Goal: Information Seeking & Learning: Understand process/instructions

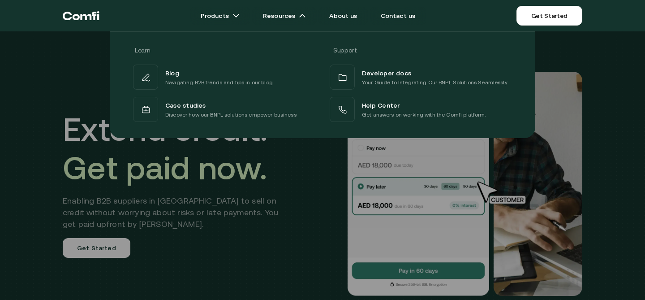
click at [49, 99] on div "Learn Support Blog Navigating B2B trends and tips in our blog Developer docs Yo…" at bounding box center [322, 81] width 645 height 113
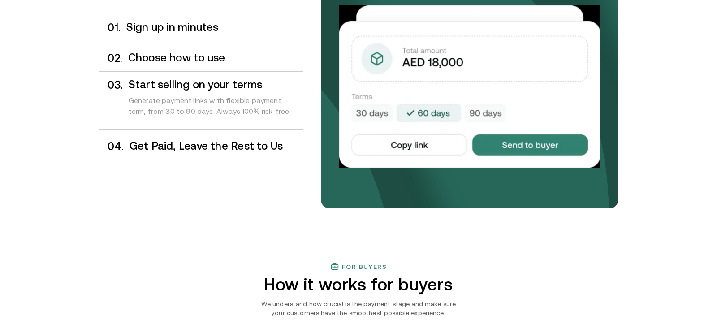
click at [190, 63] on h3 "Choose how to use" at bounding box center [215, 58] width 175 height 12
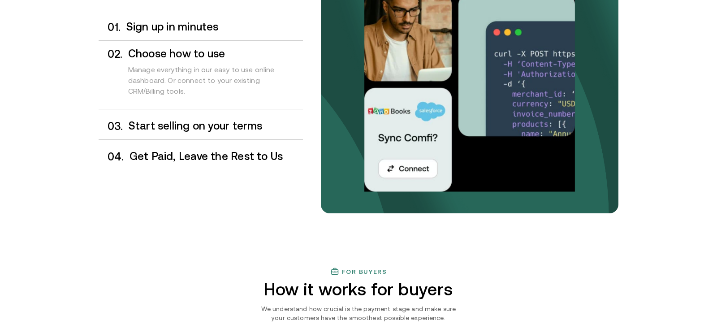
scroll to position [798, 0]
click at [184, 34] on div "0 1 . Sign up in minutes" at bounding box center [201, 27] width 204 height 26
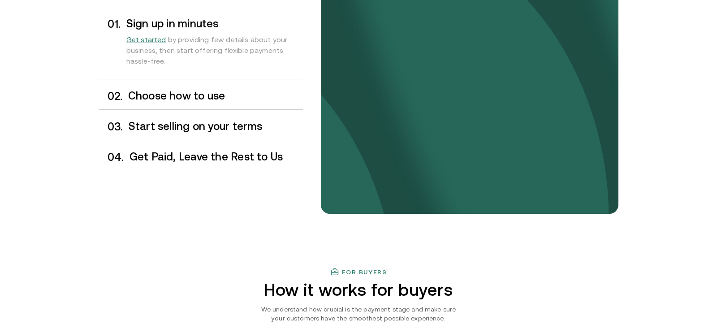
click at [181, 96] on h3 "Choose how to use" at bounding box center [215, 96] width 175 height 12
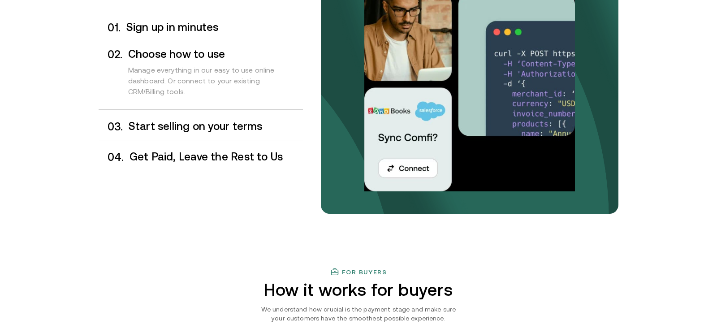
click at [180, 134] on div "0 3 . Start selling on your terms" at bounding box center [201, 126] width 204 height 26
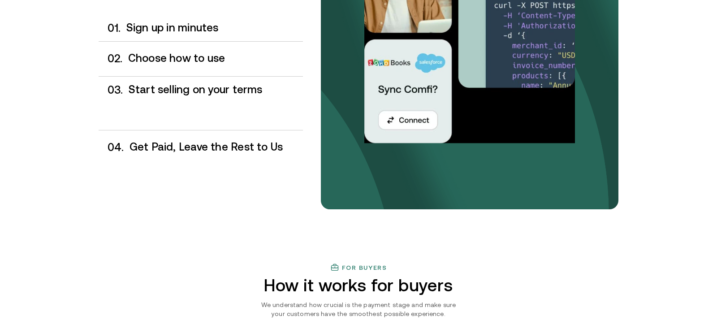
scroll to position [804, 0]
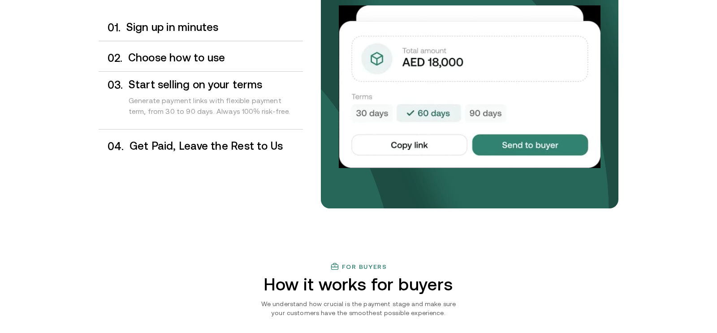
click at [210, 150] on h3 "Get Paid, Leave the Rest to Us" at bounding box center [215, 146] width 173 height 12
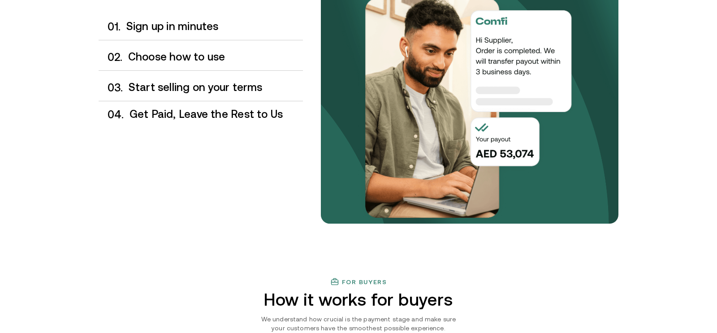
scroll to position [787, 0]
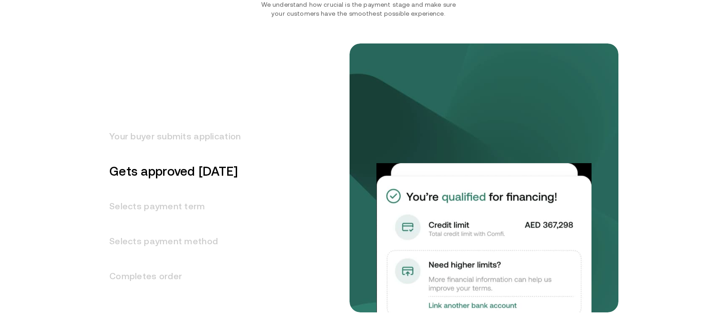
click at [210, 150] on h3 "Your buyer submits application" at bounding box center [170, 136] width 142 height 35
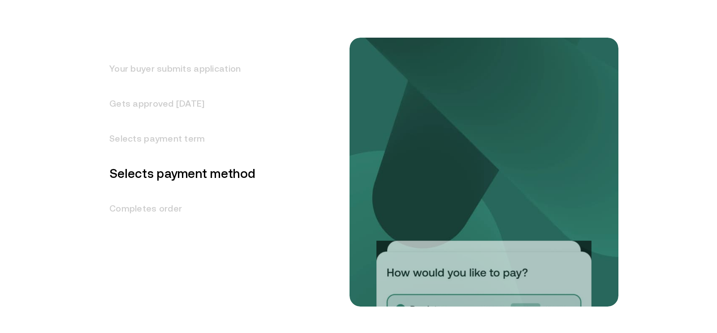
scroll to position [1188, 0]
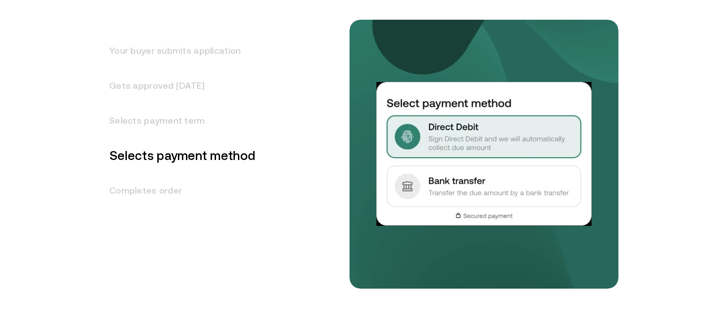
click at [167, 194] on h3 "Completes order" at bounding box center [177, 190] width 157 height 35
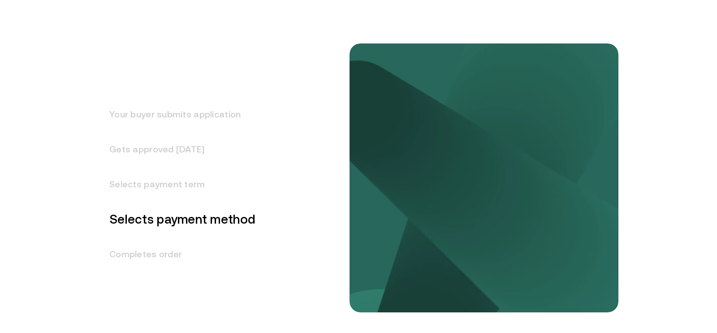
scroll to position [1098, 0]
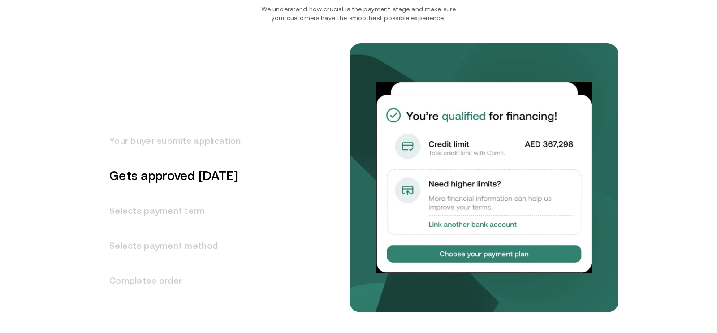
click at [188, 216] on h3 "Selects payment term" at bounding box center [170, 210] width 142 height 35
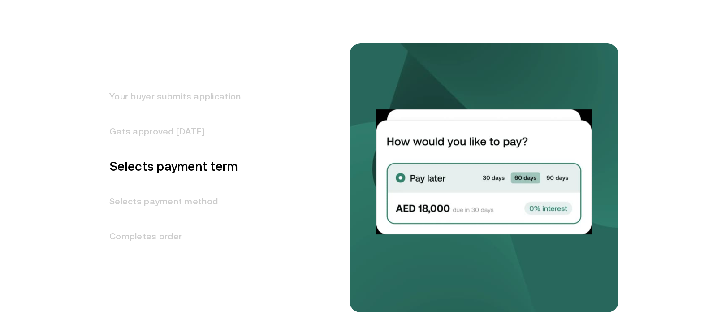
click at [170, 239] on h3 "Completes order" at bounding box center [170, 236] width 142 height 35
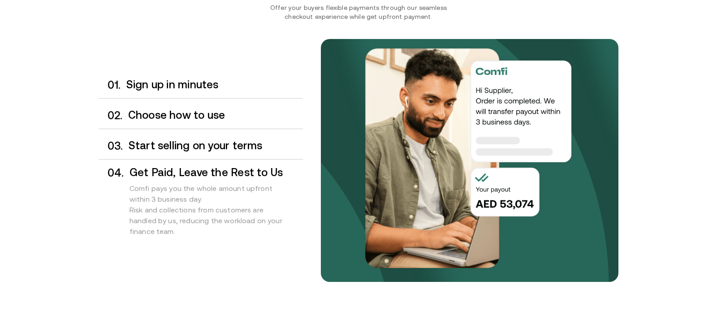
scroll to position [727, 0]
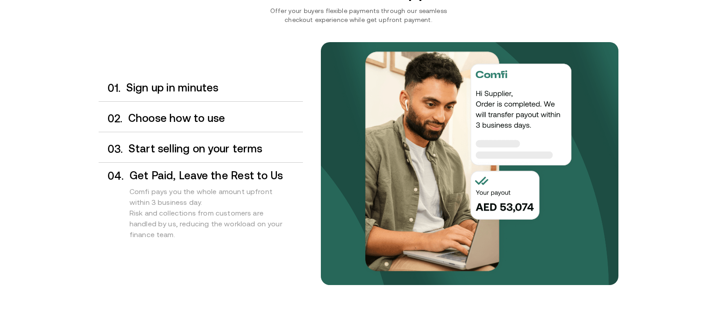
click at [198, 143] on h3 "Start selling on your terms" at bounding box center [216, 149] width 174 height 12
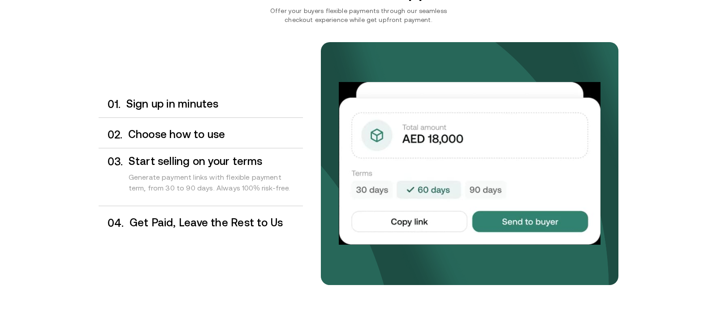
click at [216, 218] on h3 "Get Paid, Leave the Rest to Us" at bounding box center [215, 223] width 173 height 12
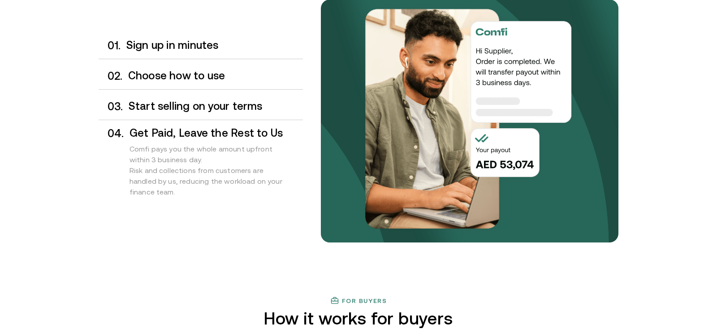
scroll to position [770, 0]
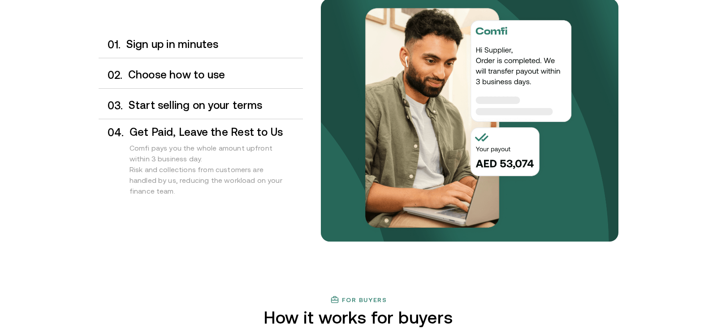
click at [207, 76] on h3 "Choose how to use" at bounding box center [215, 75] width 175 height 12
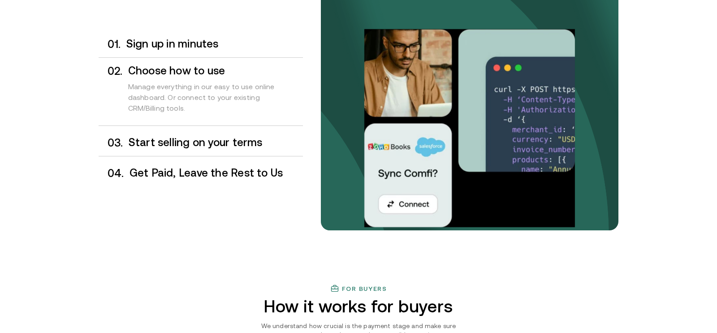
scroll to position [781, 0]
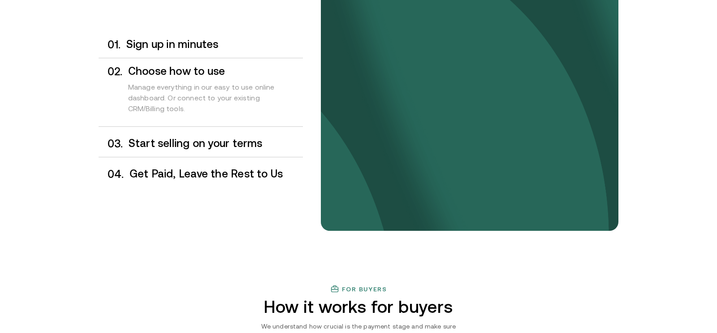
click at [197, 107] on div "Manage everything in our easy to use online dashboard. Or connect to your exist…" at bounding box center [215, 100] width 175 height 46
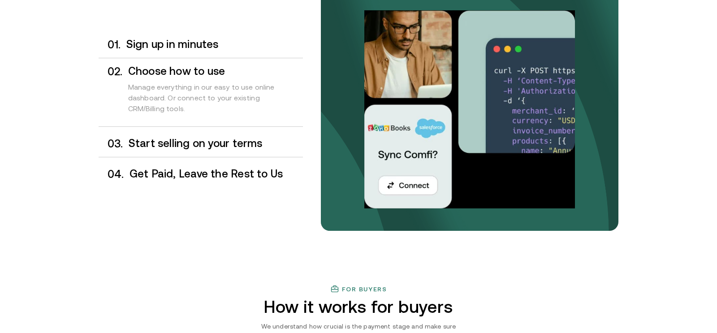
click at [191, 127] on div "0 1 . Sign up in minutes 0 2 . Choose how to use Manage everything in our easy …" at bounding box center [201, 109] width 204 height 156
click at [190, 142] on h3 "Start selling on your terms" at bounding box center [216, 144] width 174 height 12
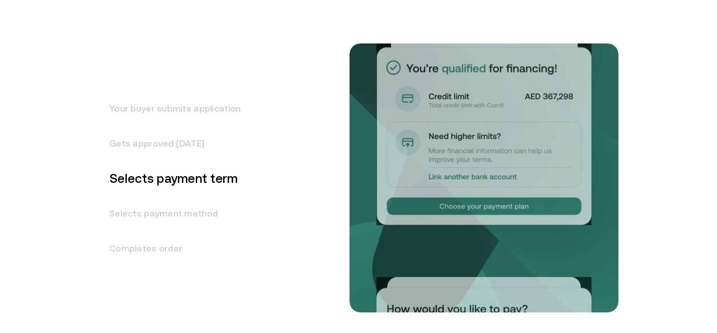
scroll to position [1145, 0]
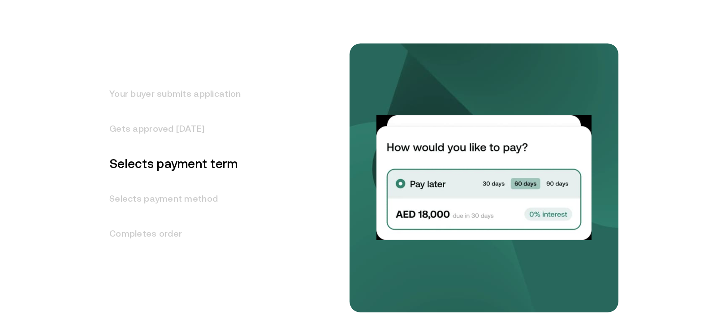
click at [211, 102] on h3 "Your buyer submits application" at bounding box center [170, 93] width 142 height 35
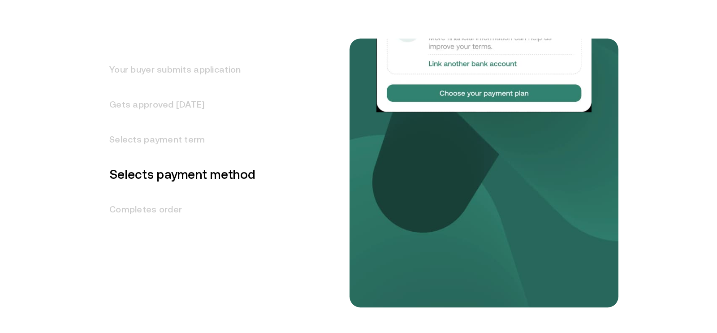
scroll to position [1170, 0]
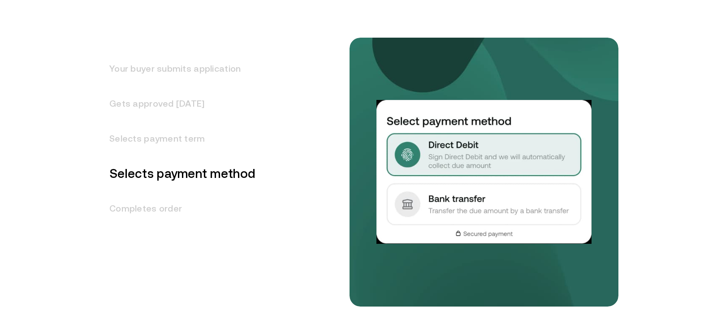
click at [206, 138] on h3 "Selects payment term" at bounding box center [177, 138] width 157 height 35
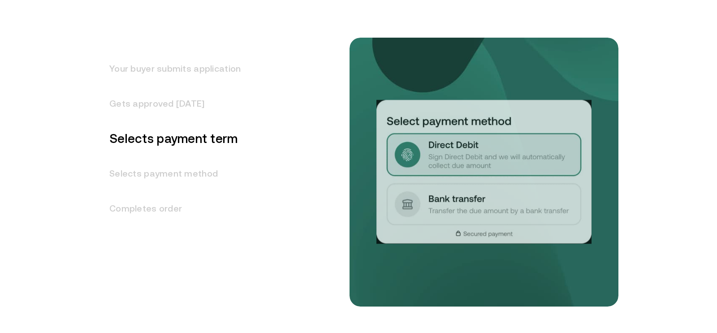
scroll to position [1143, 0]
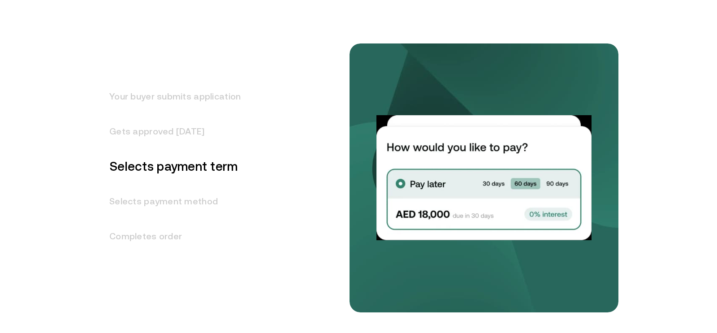
click at [176, 130] on h3 "Gets approved [DATE]" at bounding box center [170, 131] width 142 height 35
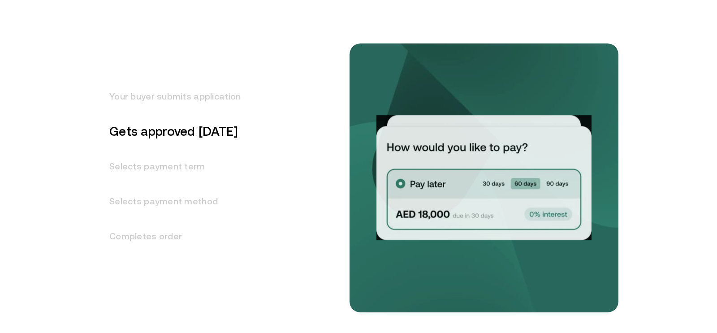
scroll to position [1107, 0]
